Goal: Information Seeking & Learning: Learn about a topic

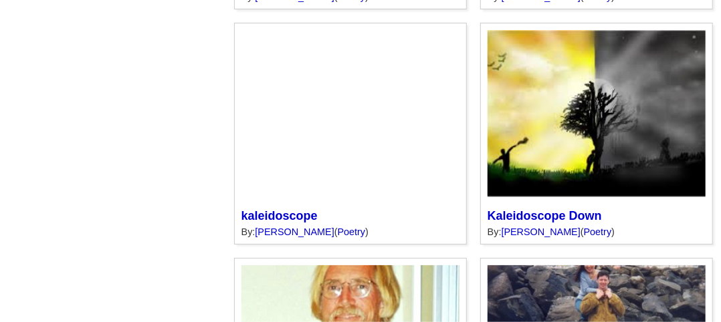
scroll to position [839, 0]
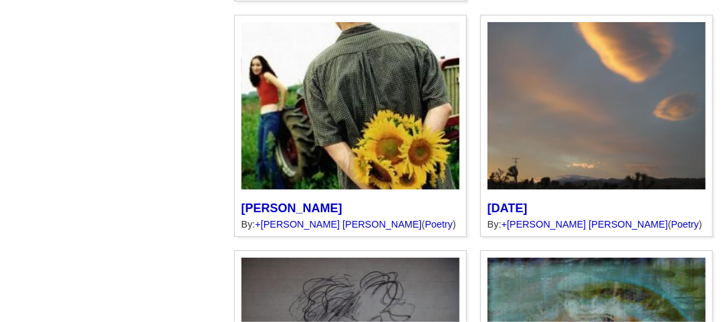
scroll to position [1332, 0]
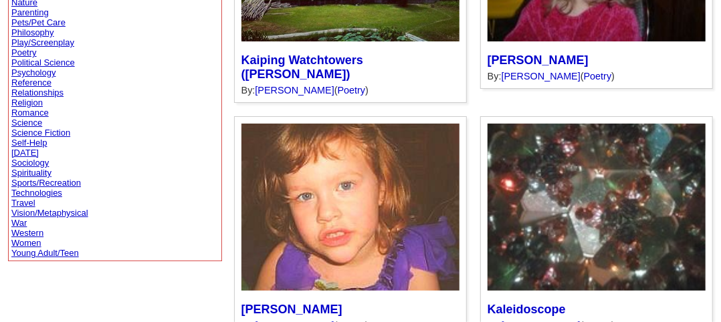
scroll to position [509, 0]
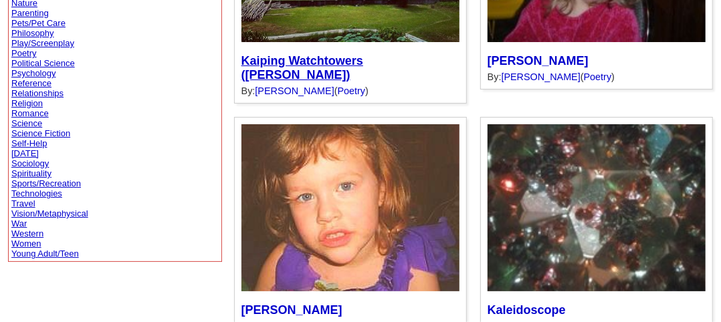
click at [363, 82] on link "Kaiping Watchtowers (Diao Lou)" at bounding box center [302, 67] width 122 height 27
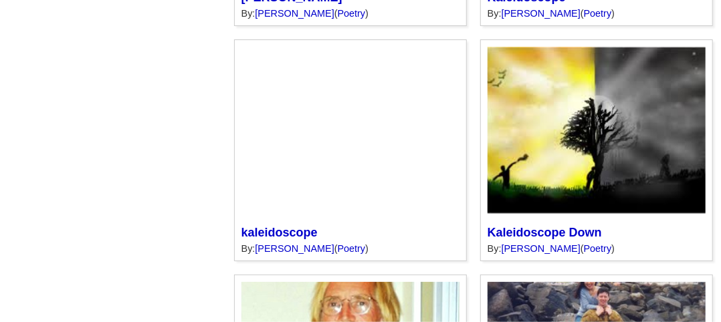
scroll to position [821, 0]
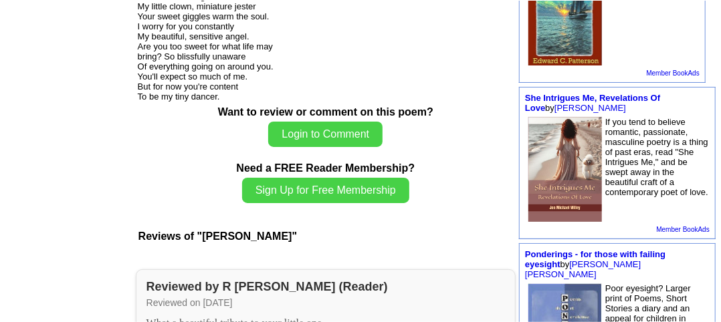
scroll to position [534, 0]
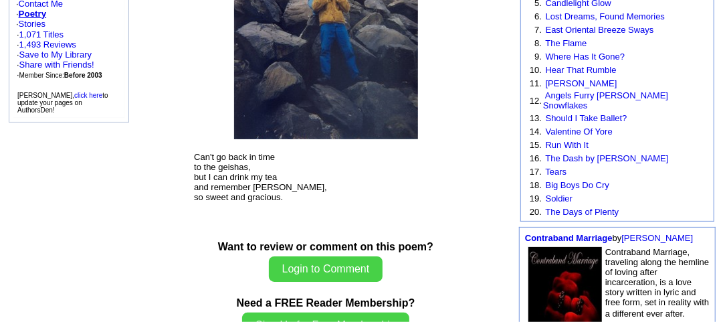
scroll to position [256, 0]
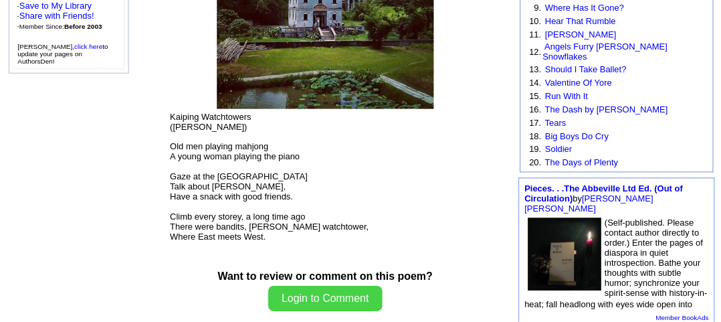
scroll to position [294, 0]
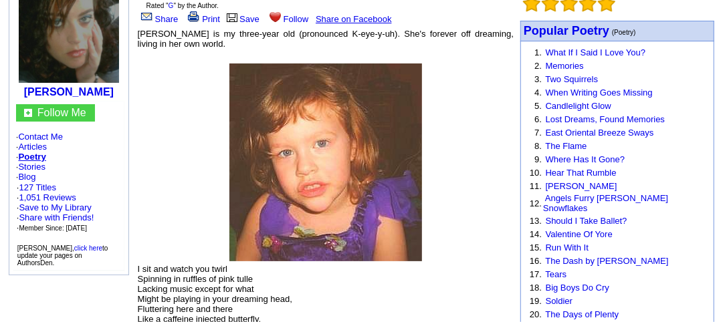
scroll to position [151, 0]
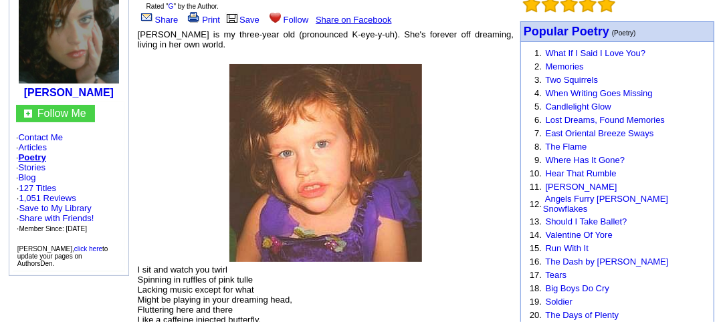
click at [157, 49] on font "[PERSON_NAME] is my three-year old (pronounced K-eye-y-uh). She's forever off d…" at bounding box center [326, 39] width 376 height 20
click at [201, 197] on td at bounding box center [325, 156] width 377 height 211
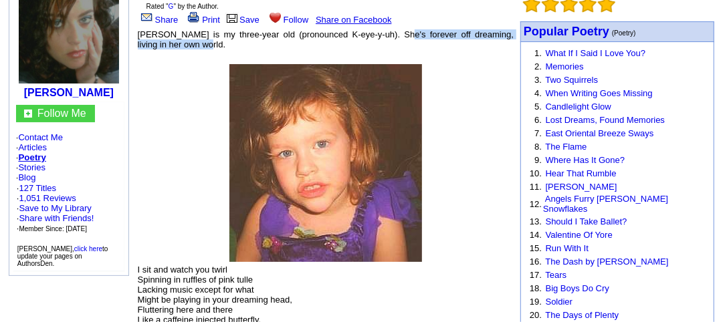
click at [148, 49] on font "Kaiya Lee is my three-year old (pronounced K-eye-y-uh). She's forever off dream…" at bounding box center [326, 39] width 376 height 20
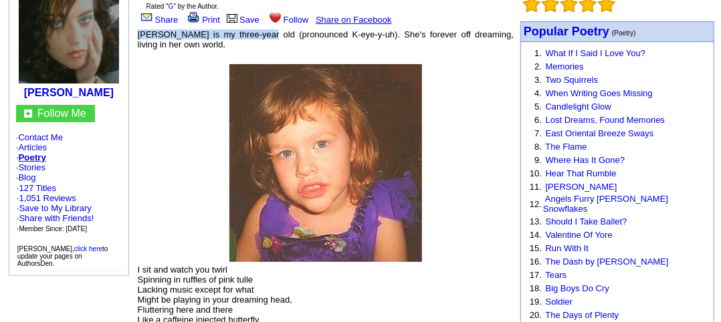
copy font "Kaiya Lee is my three-year old"
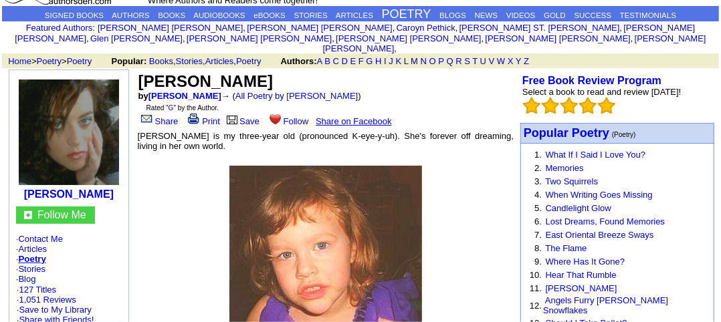
scroll to position [0, 0]
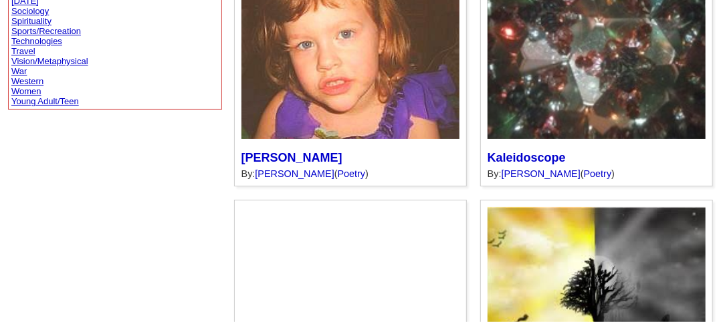
scroll to position [661, 0]
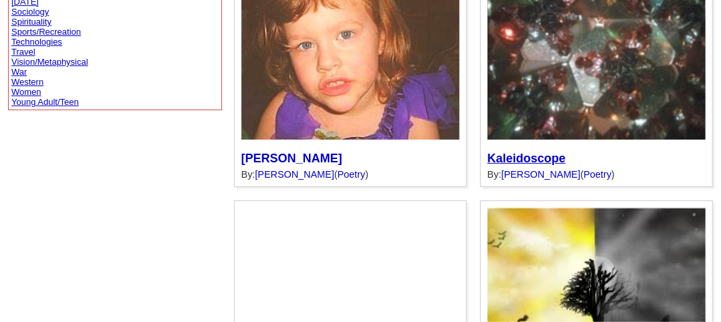
click at [550, 165] on link "Kaleidoscope" at bounding box center [527, 158] width 78 height 13
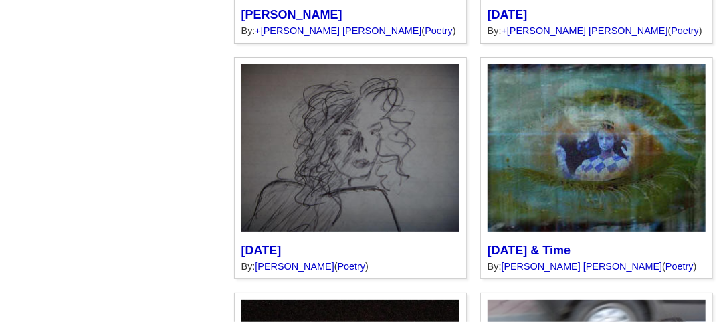
scroll to position [1525, 0]
click at [243, 21] on link "Karen Smith" at bounding box center [291, 14] width 101 height 13
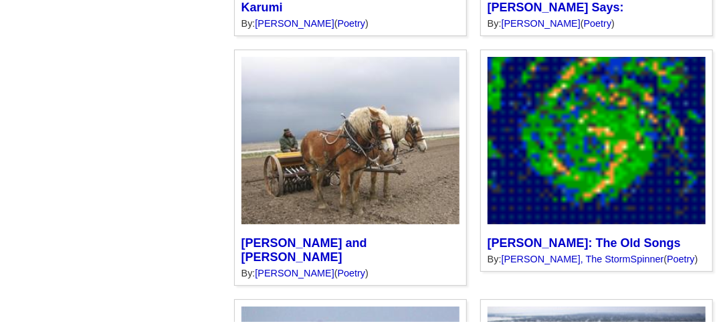
scroll to position [2239, 0]
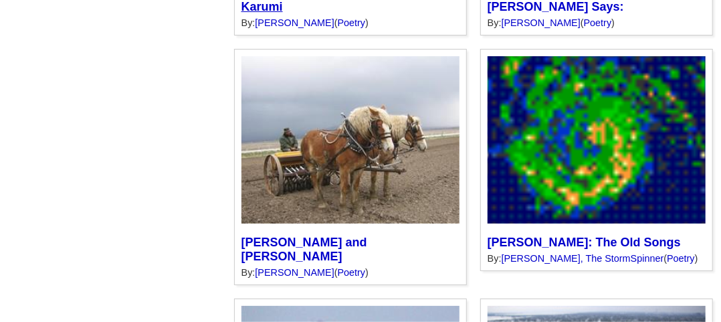
click at [241, 13] on link "Karumi" at bounding box center [261, 6] width 41 height 13
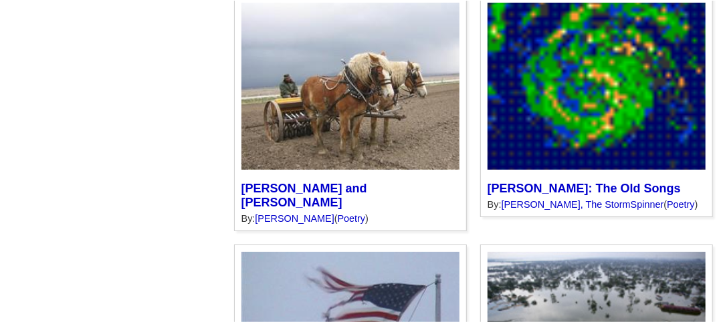
scroll to position [2320, 0]
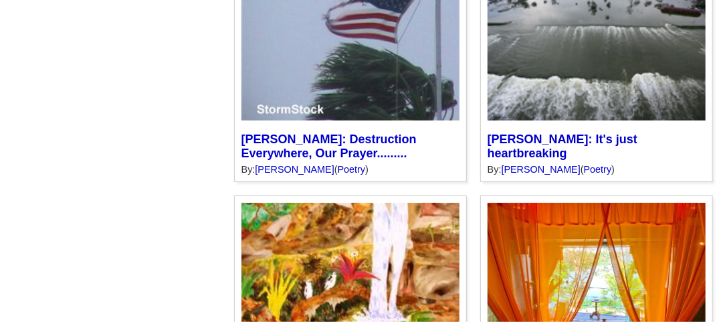
scroll to position [2593, 0]
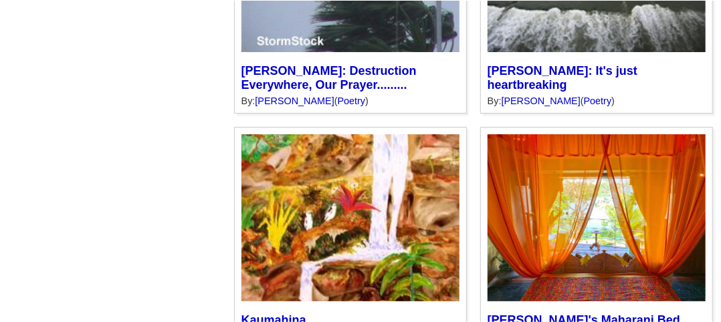
scroll to position [2673, 0]
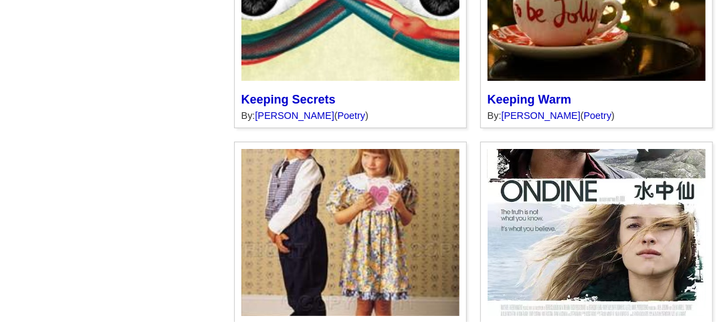
scroll to position [4539, 0]
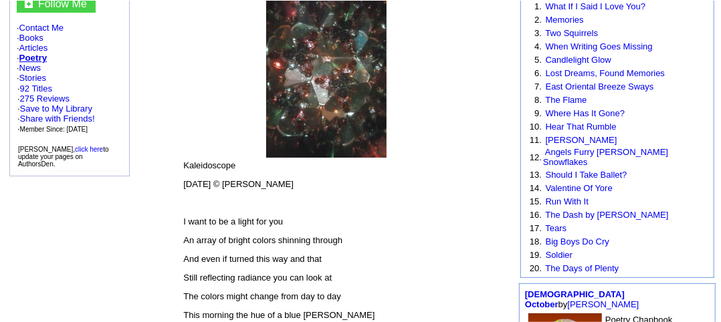
scroll to position [221, 0]
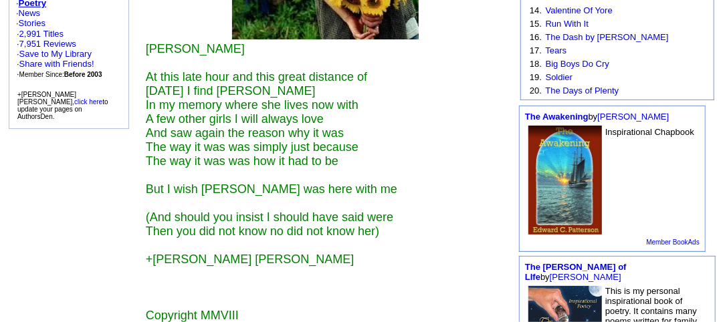
scroll to position [365, 0]
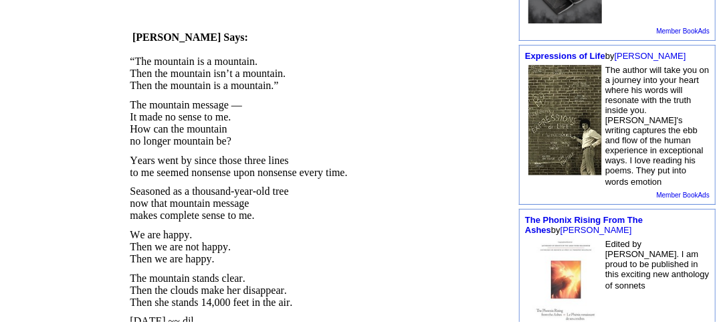
scroll to position [581, 0]
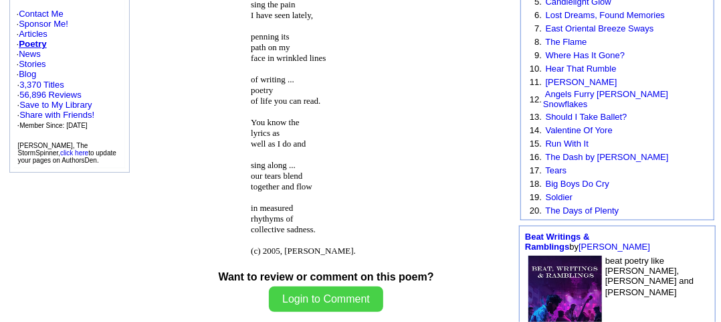
scroll to position [247, 0]
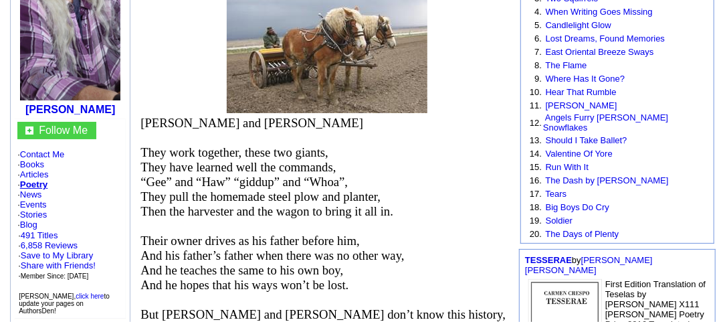
scroll to position [224, 0]
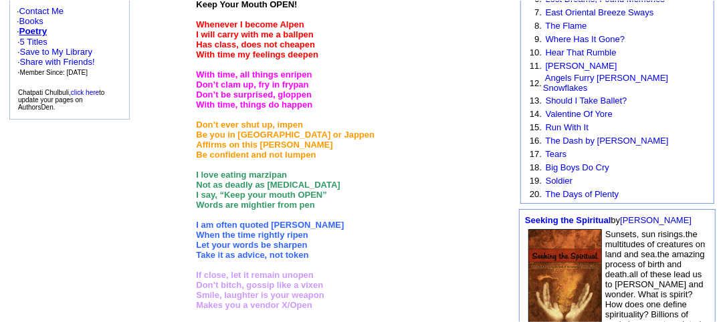
scroll to position [343, 0]
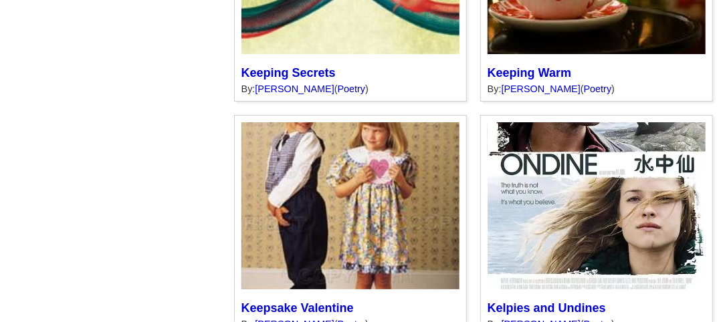
scroll to position [4565, 0]
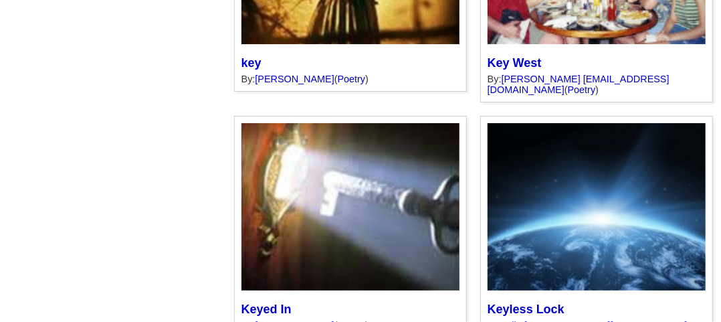
scroll to position [6225, 0]
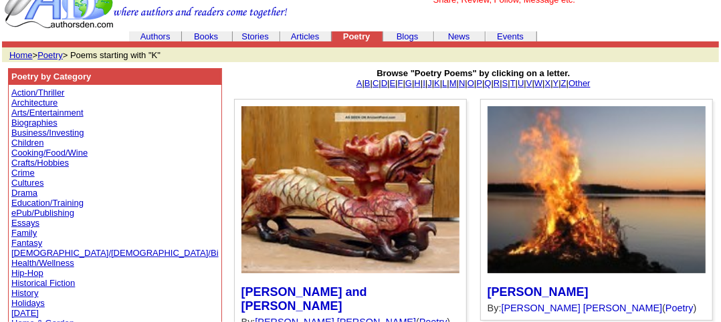
scroll to position [0, 0]
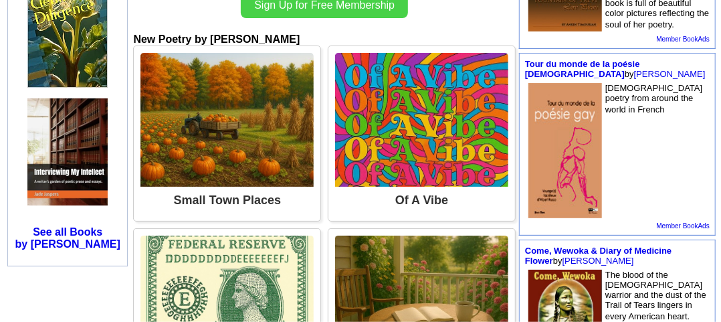
scroll to position [578, 0]
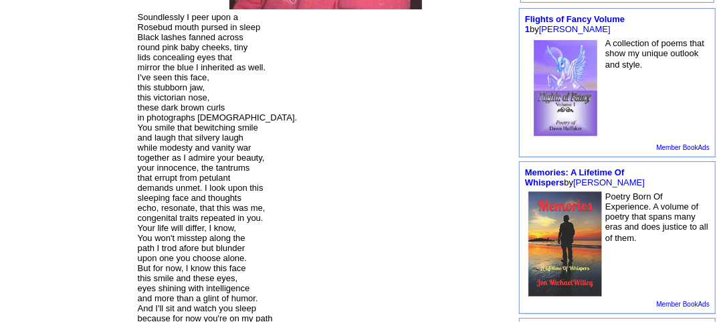
scroll to position [474, 0]
